Goal: Use online tool/utility: Use online tool/utility

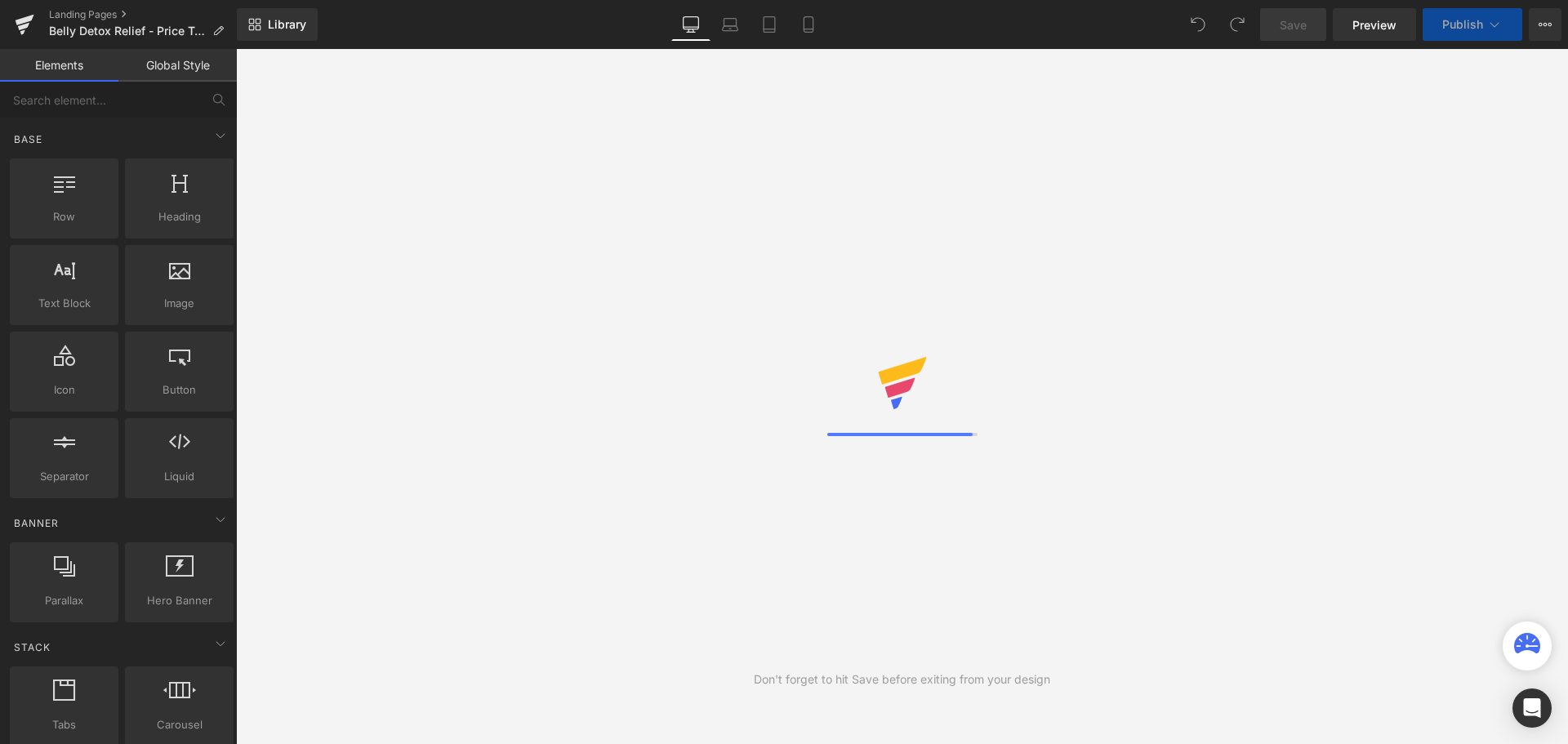
click at [580, 20] on div "Library Desktop Desktop Laptop Tablet Mobile Save Preview Publish Scheduled Vie…" at bounding box center [902, 24] width 1331 height 33
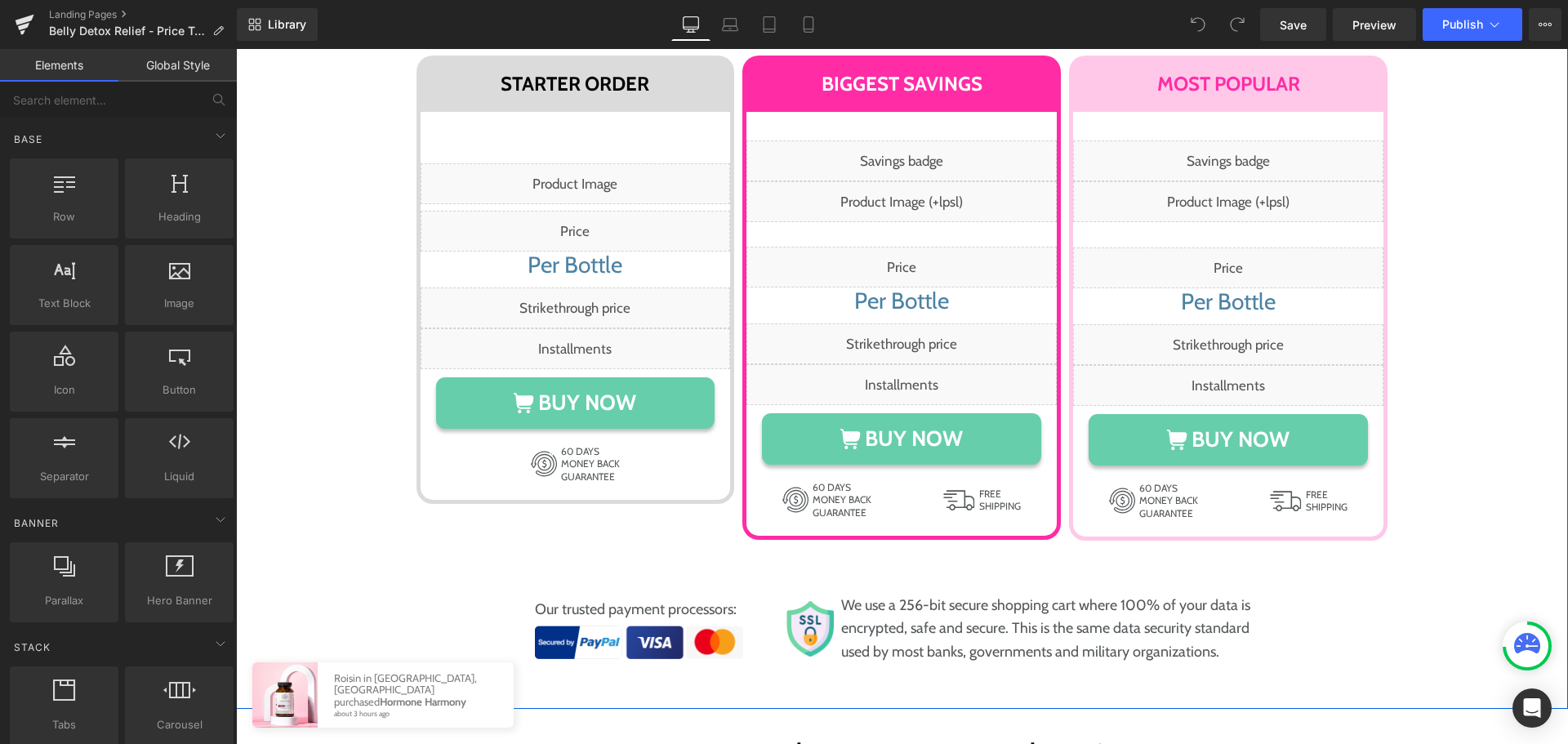
scroll to position [8899, 0]
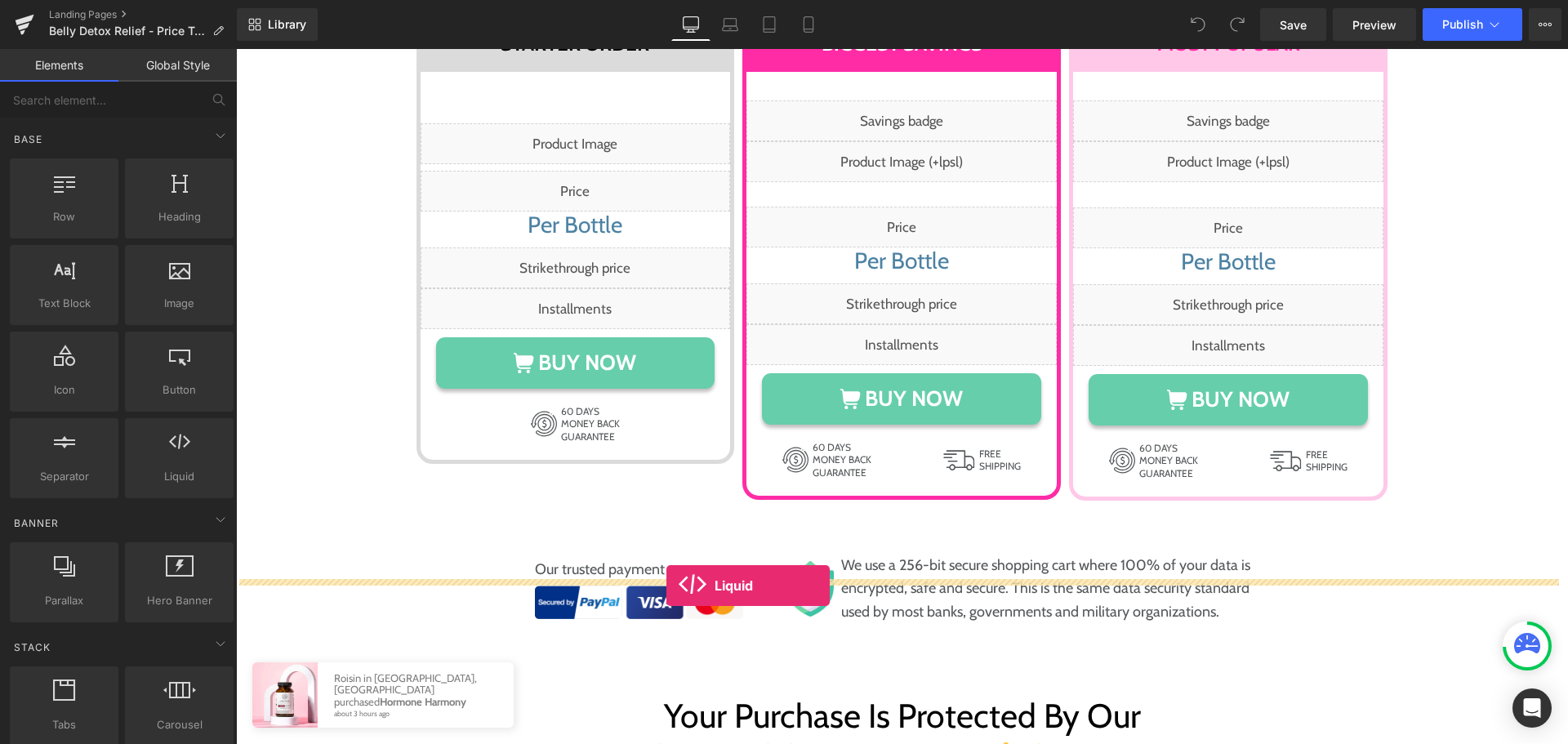
drag, startPoint x: 408, startPoint y: 500, endPoint x: 666, endPoint y: 585, distance: 271.6
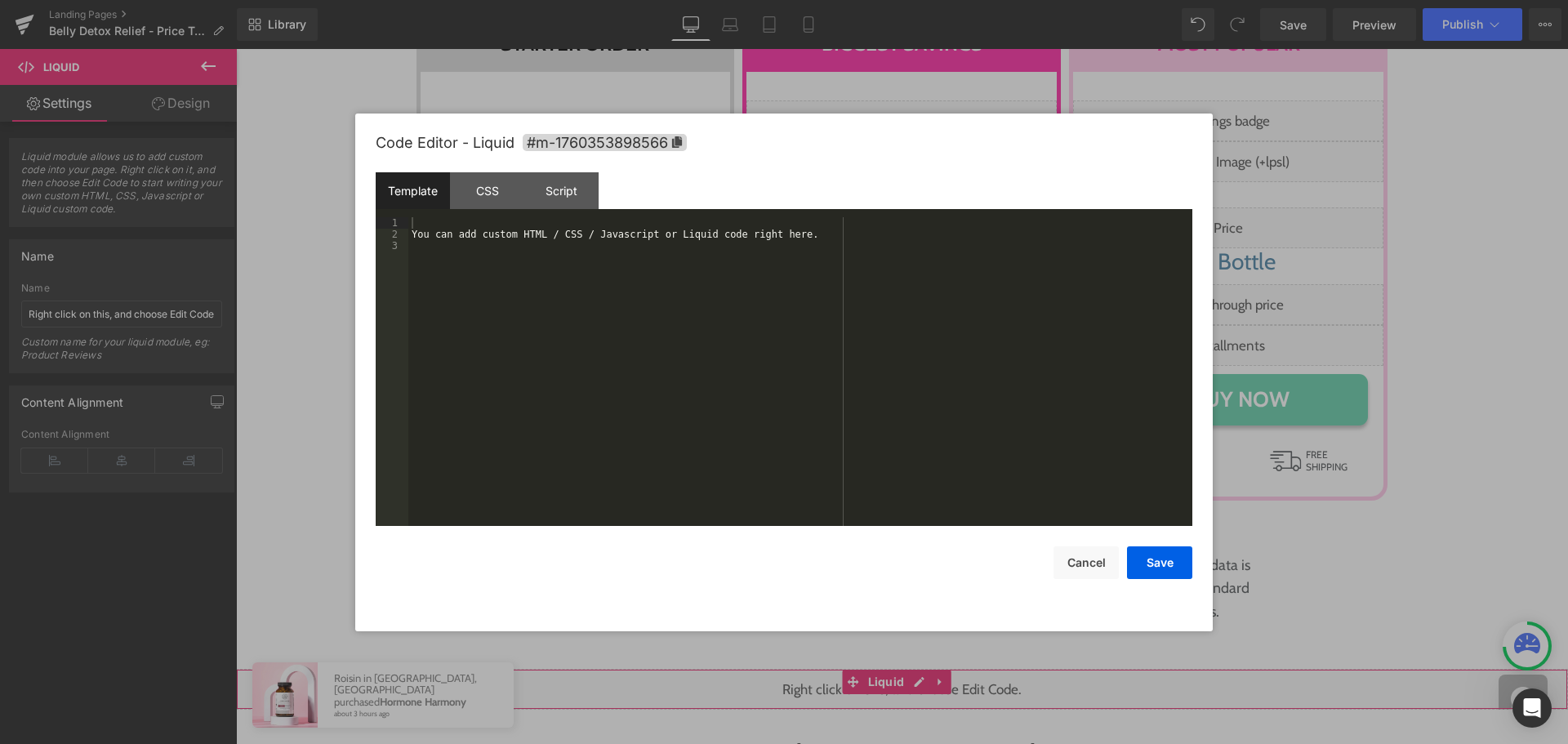
click at [917, 669] on div "Liquid" at bounding box center [901, 689] width 1331 height 40
click at [854, 450] on div "You can add custom HTML / CSS / Javascript or Liquid code right here." at bounding box center [800, 383] width 784 height 331
click at [880, 320] on div "You can add custom HTML / CSS / Javascript or Liquid code right here." at bounding box center [800, 383] width 784 height 331
click at [809, 240] on div "You can add custom HTML / CSS / Javascript or Liquid code right here." at bounding box center [800, 383] width 784 height 331
click at [759, 226] on div "You can add custom HTML / CSS / Javascript or Liquid code right here." at bounding box center [800, 383] width 784 height 331
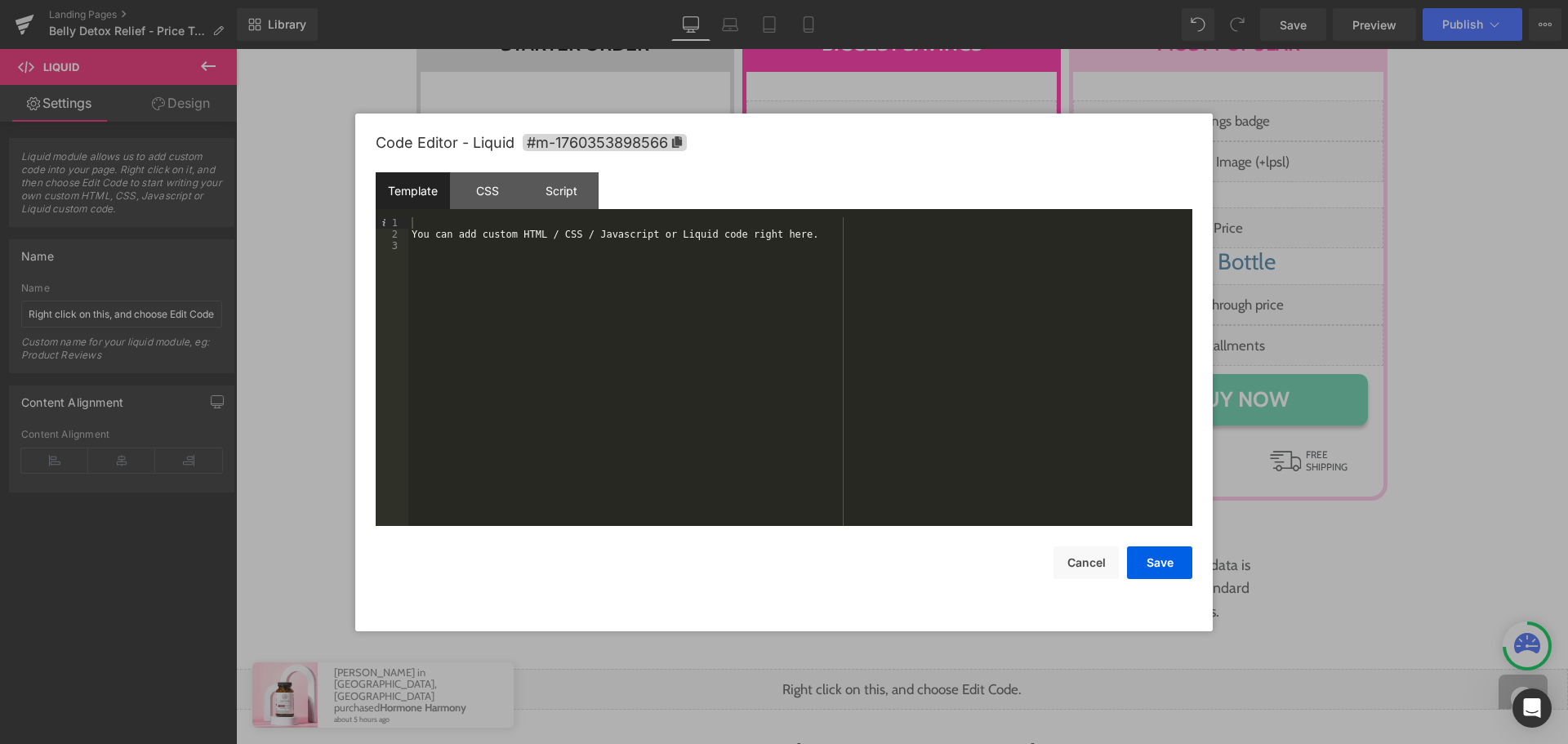
click at [739, 301] on div "You can add custom HTML / CSS / Javascript or Liquid code right here." at bounding box center [800, 383] width 784 height 331
click at [823, 441] on div "You can add custom HTML / CSS / Javascript or Liquid code right here." at bounding box center [800, 383] width 784 height 331
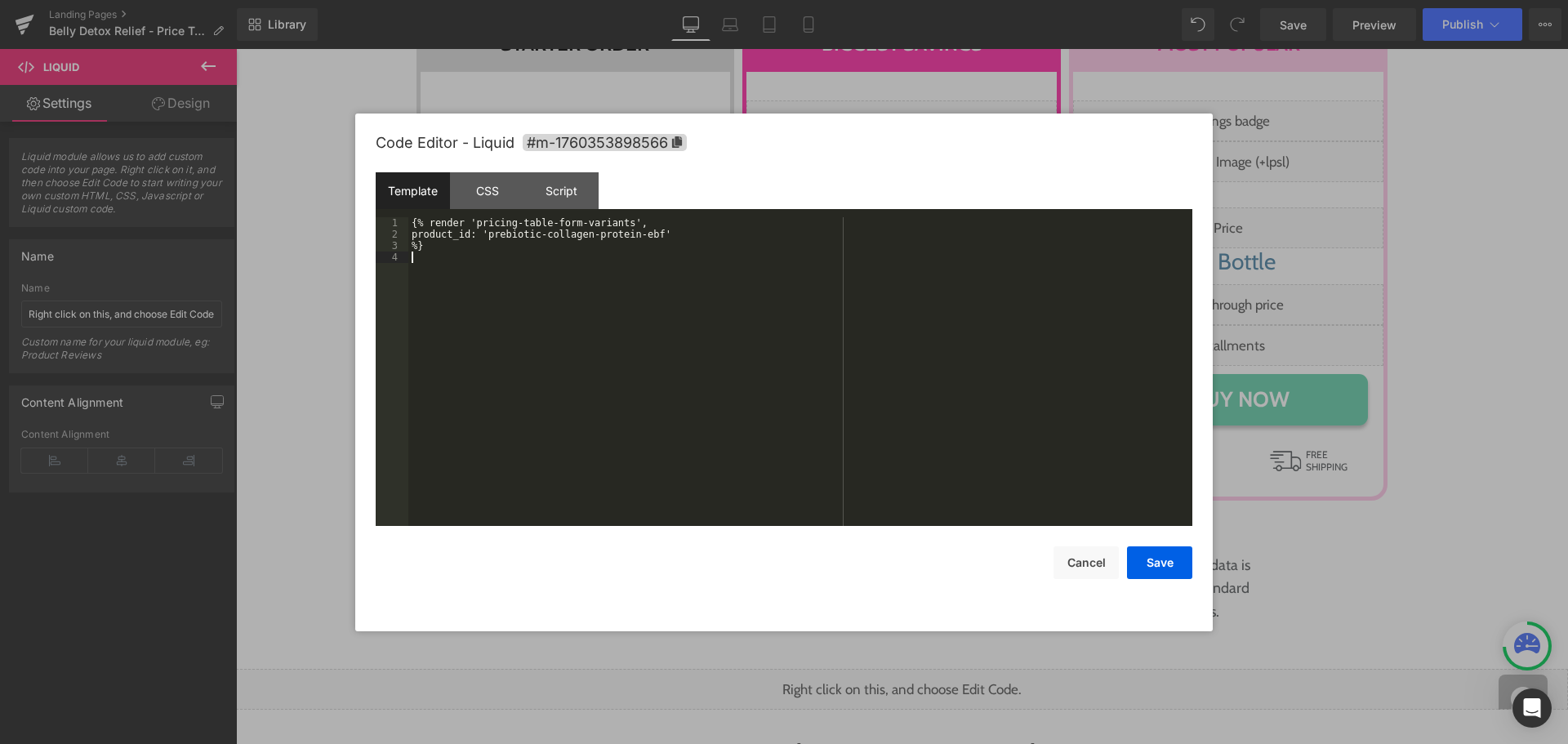
click at [872, 379] on div "{% render 'pricing-table-form-variants', product_id: 'prebiotic-collagen-protei…" at bounding box center [800, 383] width 784 height 331
click at [1144, 562] on button "Save" at bounding box center [1160, 562] width 65 height 33
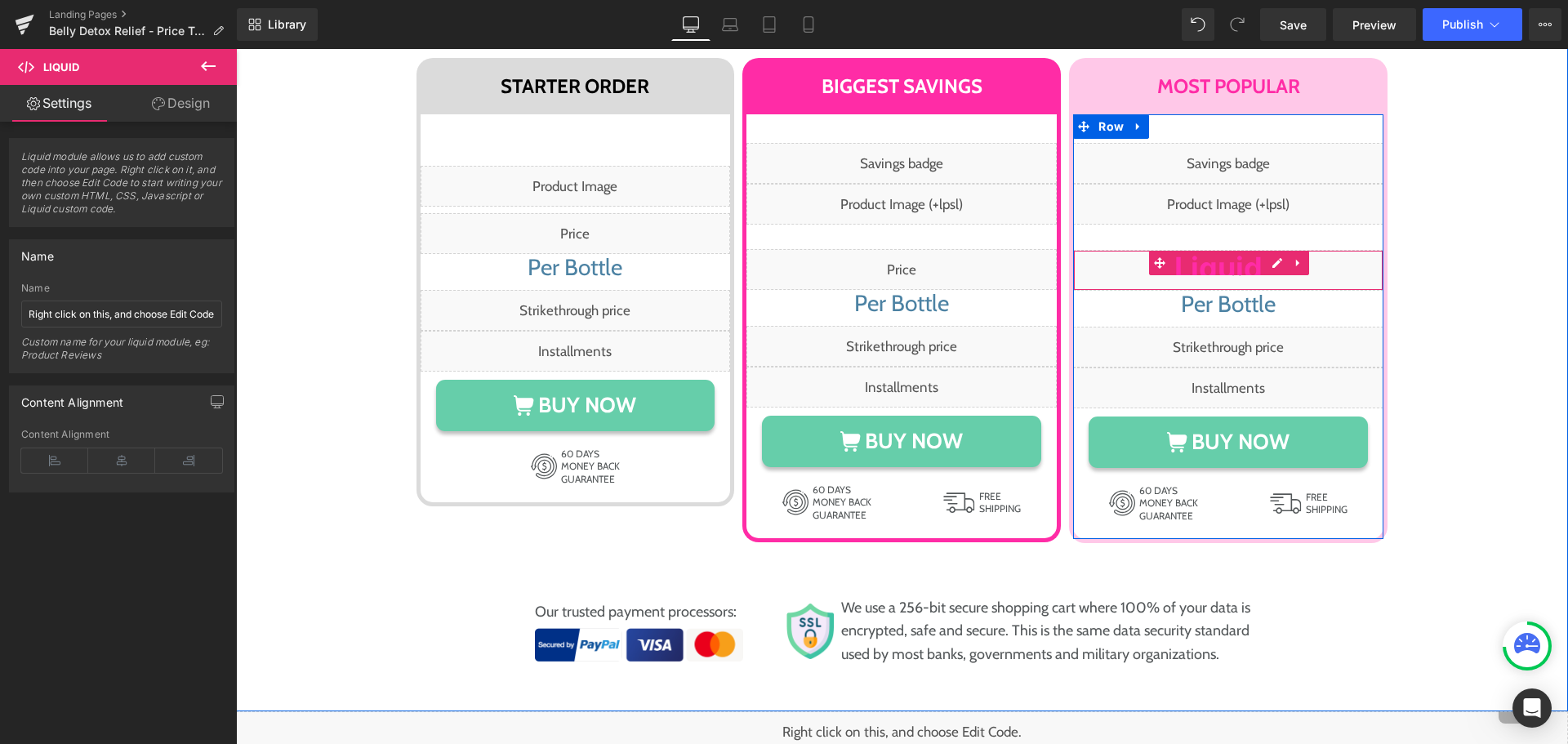
scroll to position [8817, 0]
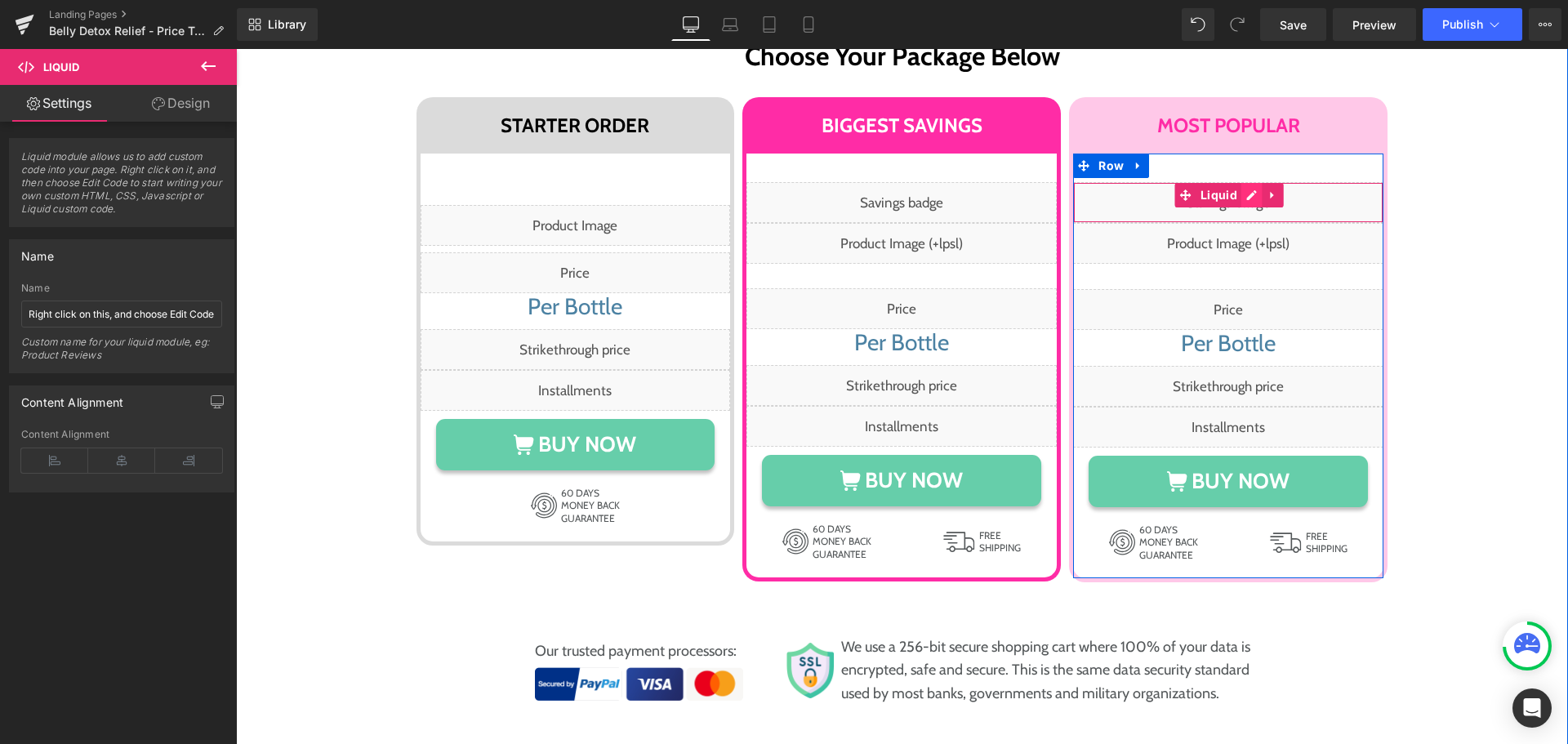
click at [1238, 182] on div "Liquid" at bounding box center [1228, 202] width 310 height 40
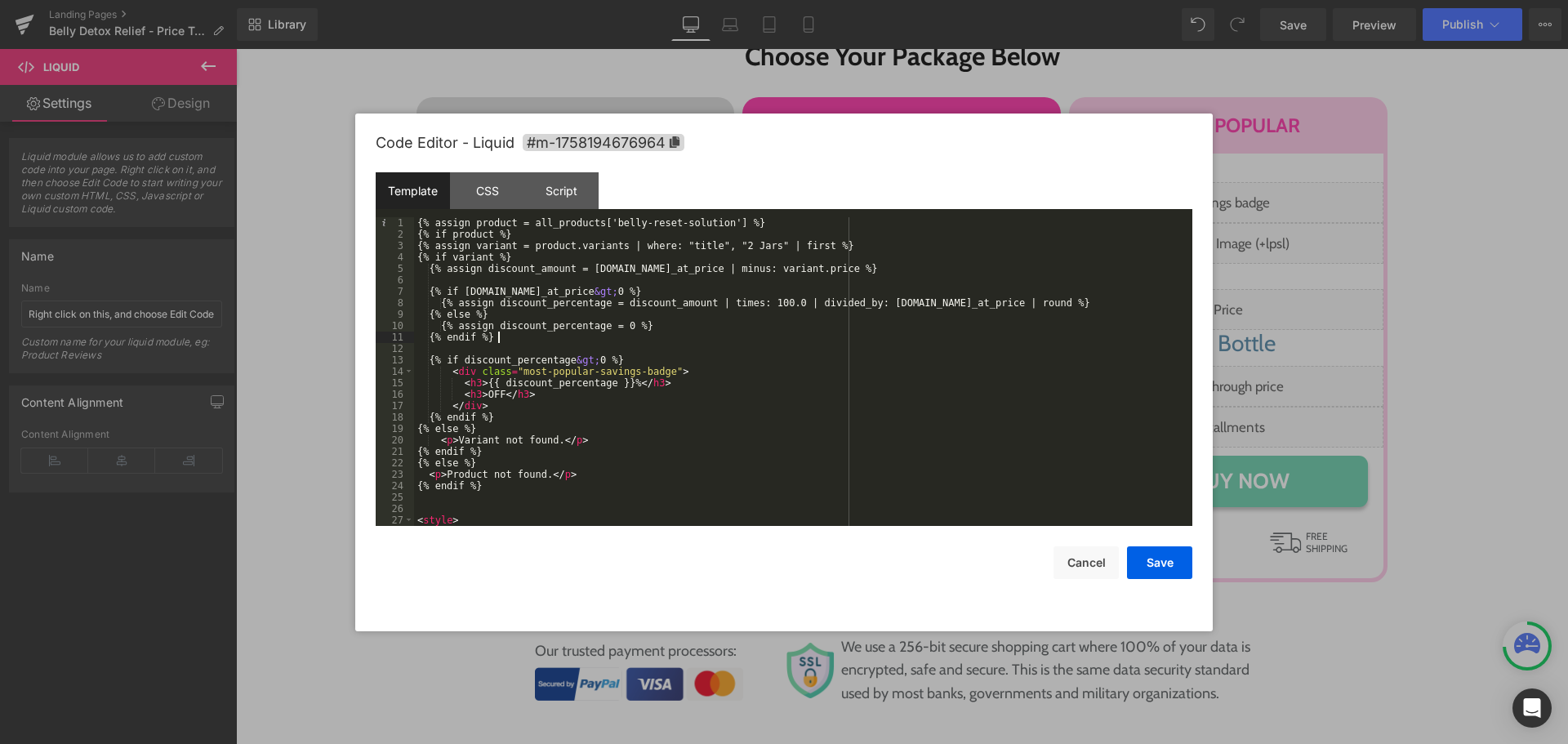
click at [875, 339] on div "{% assign product = all_products['belly-reset-solution'] %} {% if product %} {%…" at bounding box center [800, 383] width 772 height 331
click at [601, 221] on div "{% assign product = all_products['belly-reset-solution'] %} {% if product %} {%…" at bounding box center [800, 383] width 772 height 331
click at [707, 225] on div "{% assign product = all_products['belly-reset-solution'] %} {% if product %} {%…" at bounding box center [800, 383] width 772 height 331
click at [1084, 565] on button "Cancel" at bounding box center [1086, 562] width 65 height 33
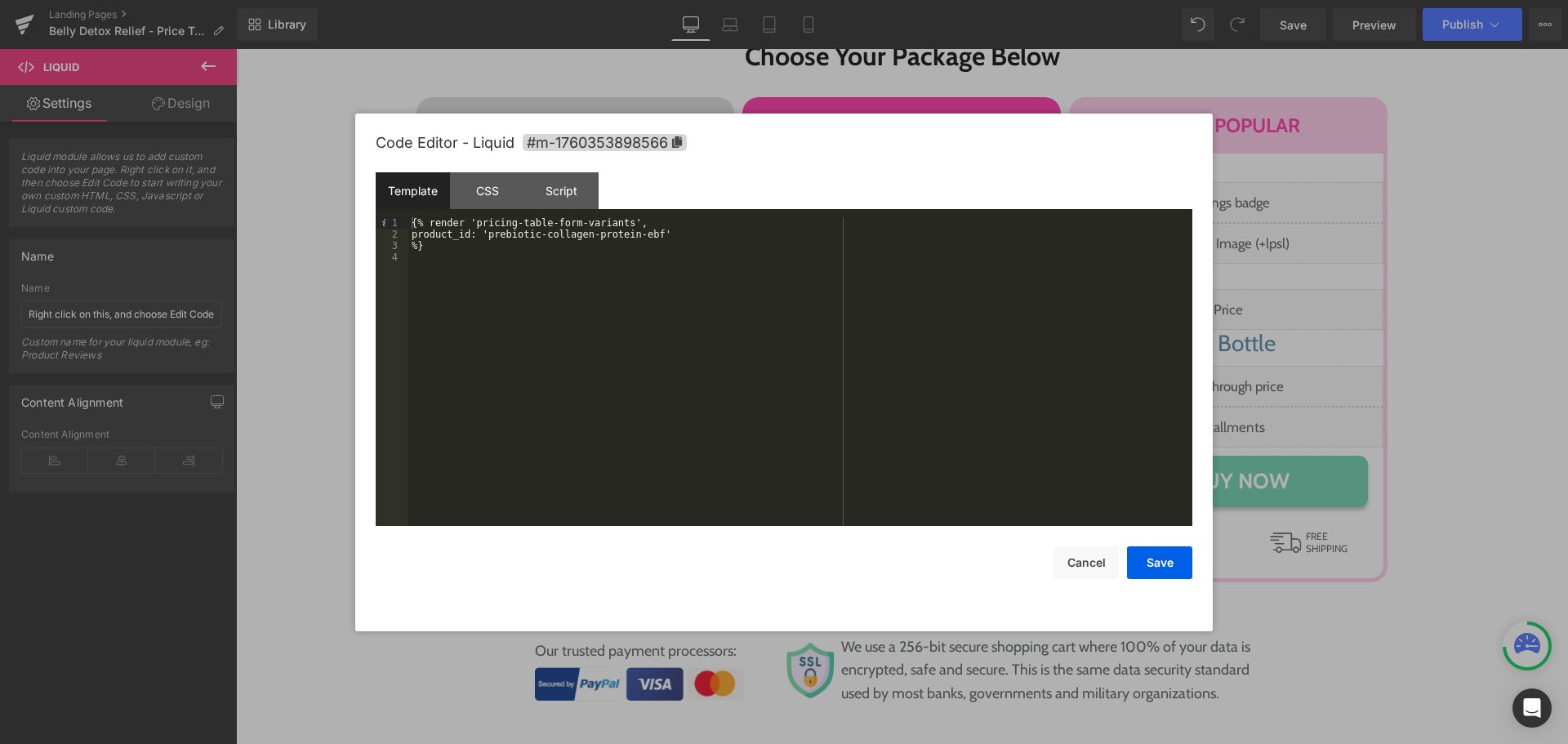
click at [470, 219] on div "{% render 'pricing-table-form-variants', product_id: 'prebiotic-collagen-protei…" at bounding box center [800, 383] width 784 height 331
click at [495, 236] on div "{% render 'pricing-table-form-variants', product_id: 'prebiotic-collagen-protei…" at bounding box center [800, 383] width 784 height 331
click at [630, 330] on div "{% render 'pricing-table-form-variants', product_id: 'belly-reset-solution' %}" at bounding box center [800, 383] width 784 height 331
click at [1156, 565] on button "Save" at bounding box center [1160, 562] width 65 height 33
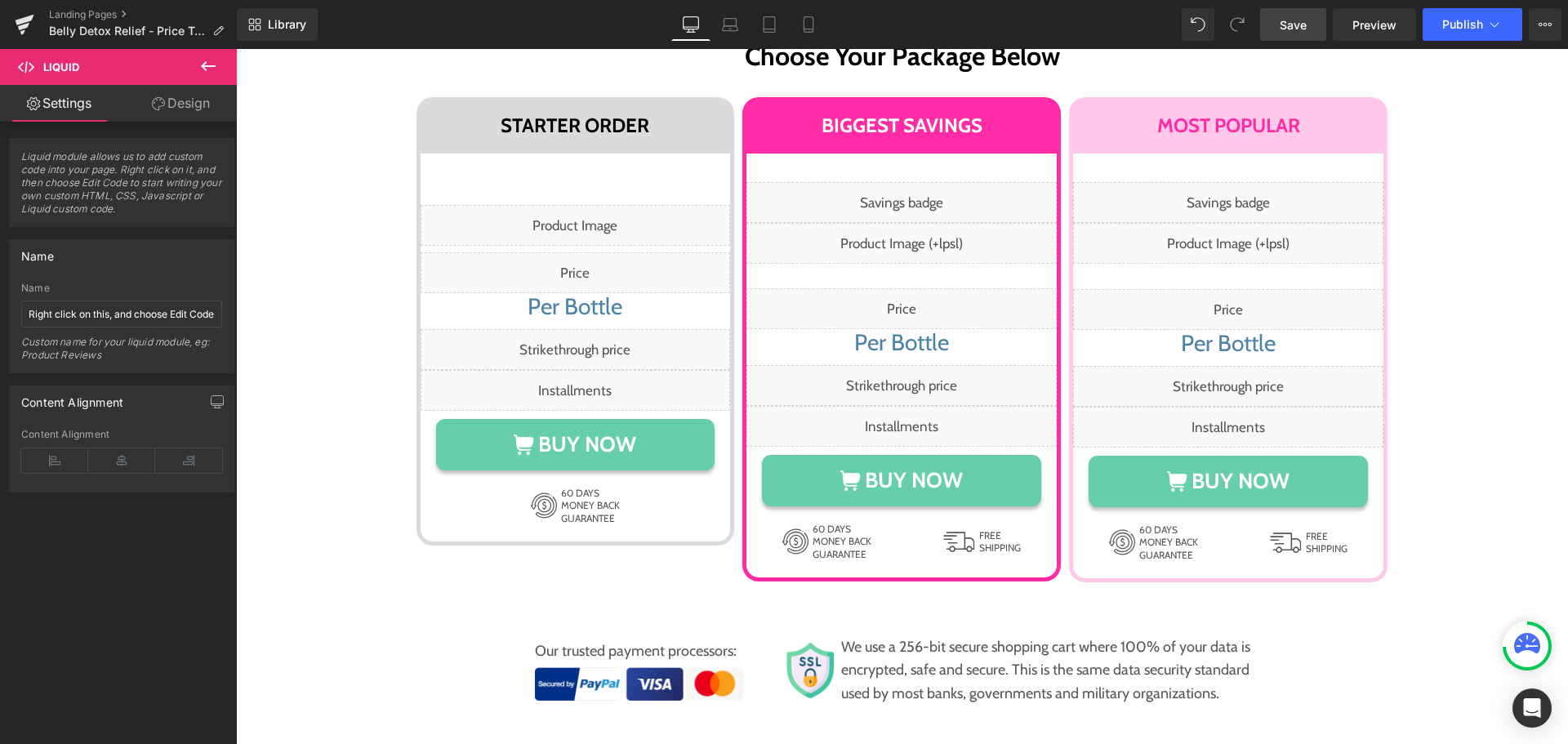
click at [1297, 35] on link "Save" at bounding box center [1293, 24] width 66 height 33
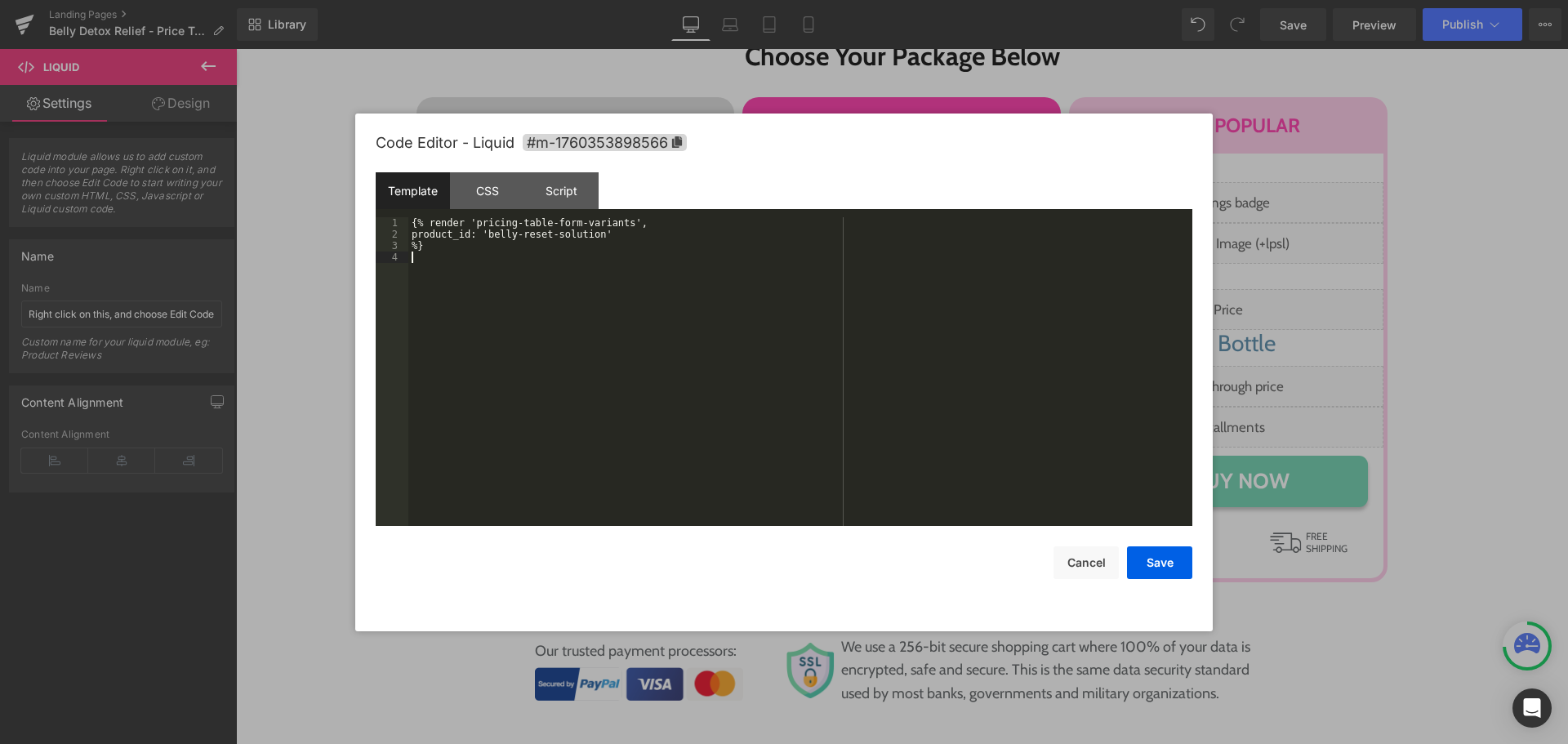
click at [909, 465] on div "{% render 'pricing-table-form-variants', product_id: 'belly-reset-solution' %}" at bounding box center [800, 383] width 784 height 331
click at [1092, 563] on button "Cancel" at bounding box center [1086, 562] width 65 height 33
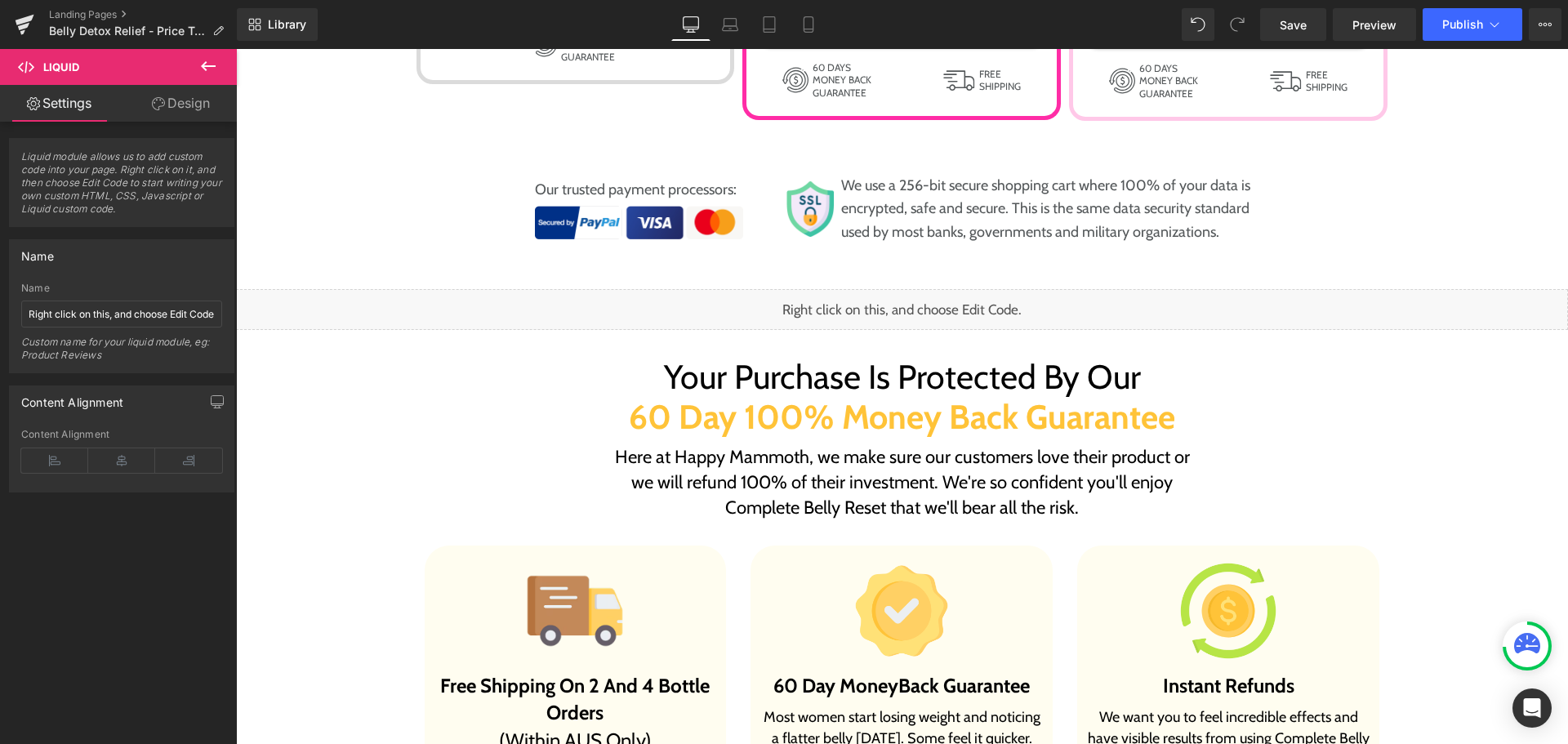
scroll to position [9307, 0]
